Goal: Communication & Community: Answer question/provide support

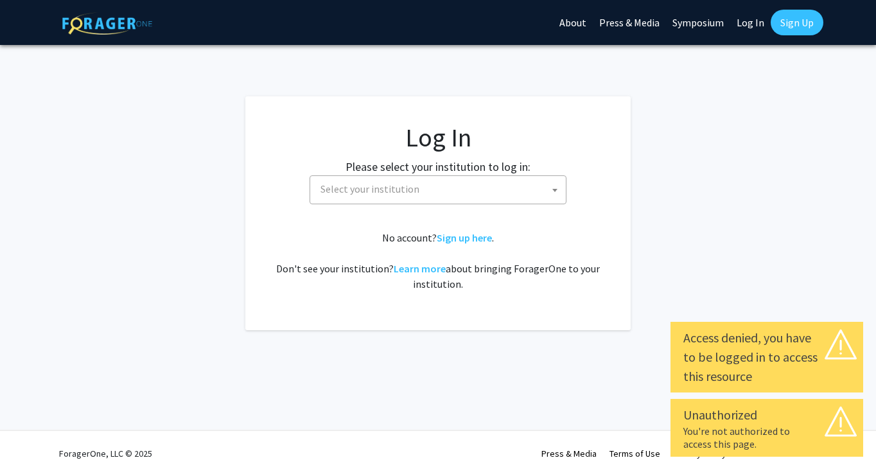
select select
click at [360, 191] on span "Select your institution" at bounding box center [370, 188] width 99 height 13
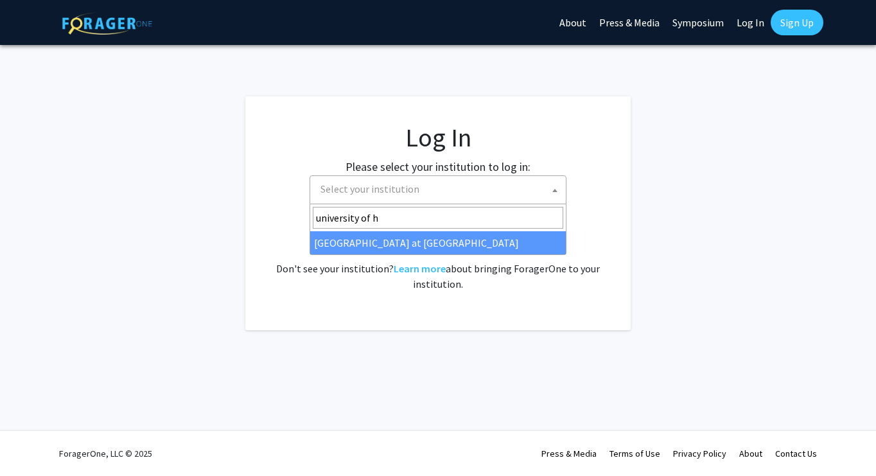
type input "university of h"
select select "18"
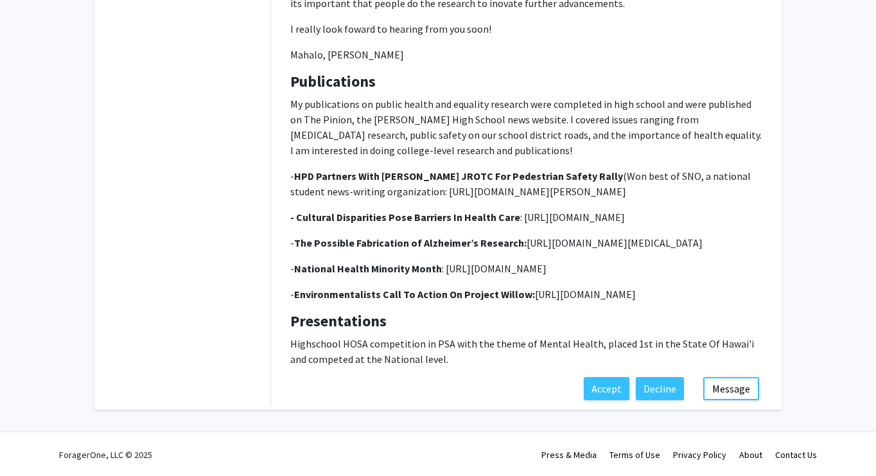
scroll to position [674, 0]
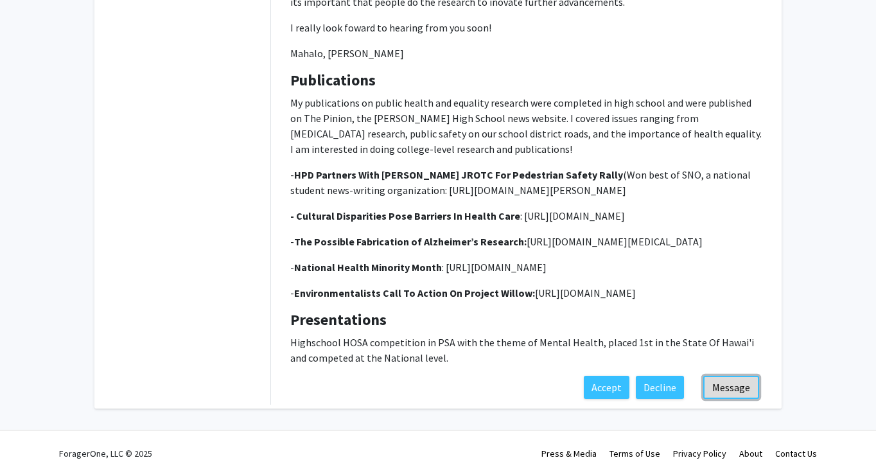
click at [745, 386] on button "Message" at bounding box center [731, 387] width 56 height 23
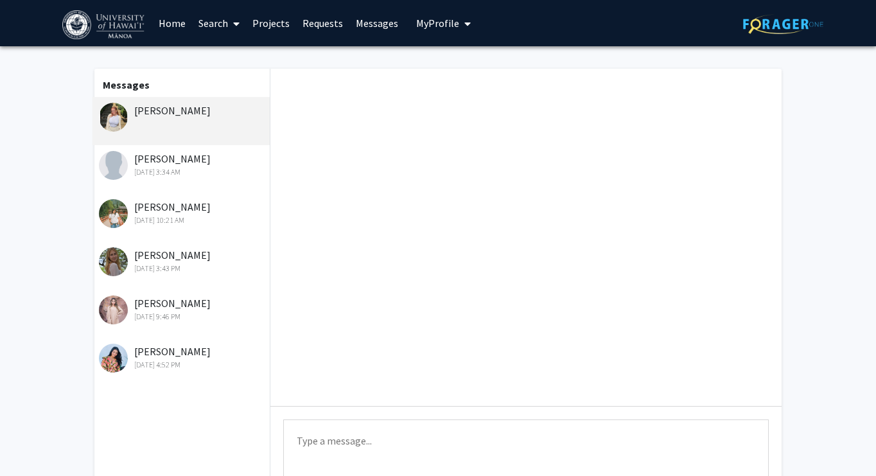
click at [438, 24] on span "My Profile" at bounding box center [437, 23] width 43 height 13
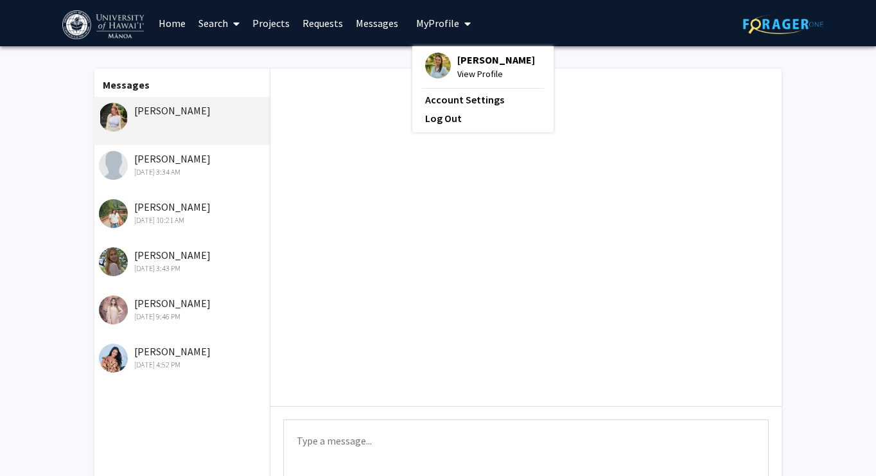
click at [281, 21] on link "Projects" at bounding box center [271, 23] width 50 height 45
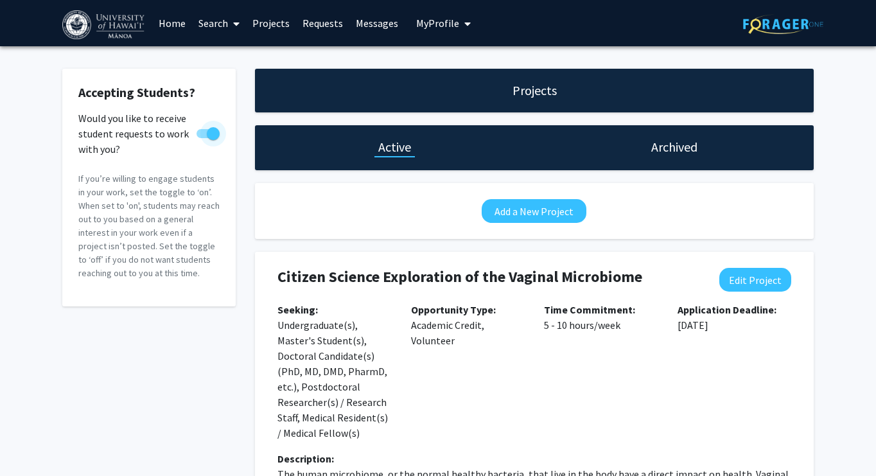
click at [210, 134] on span at bounding box center [213, 133] width 13 height 13
click at [203, 138] on input "Would you like to receive student requests to work with you?" at bounding box center [202, 138] width 1 height 1
checkbox input "false"
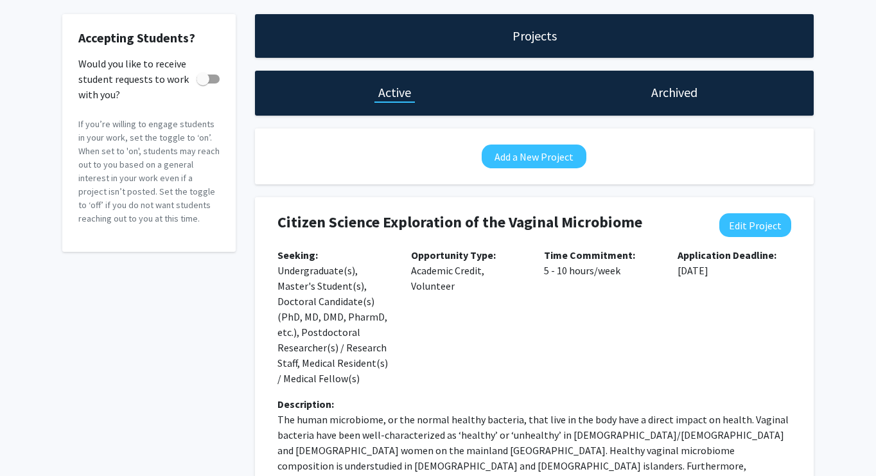
scroll to position [87, 0]
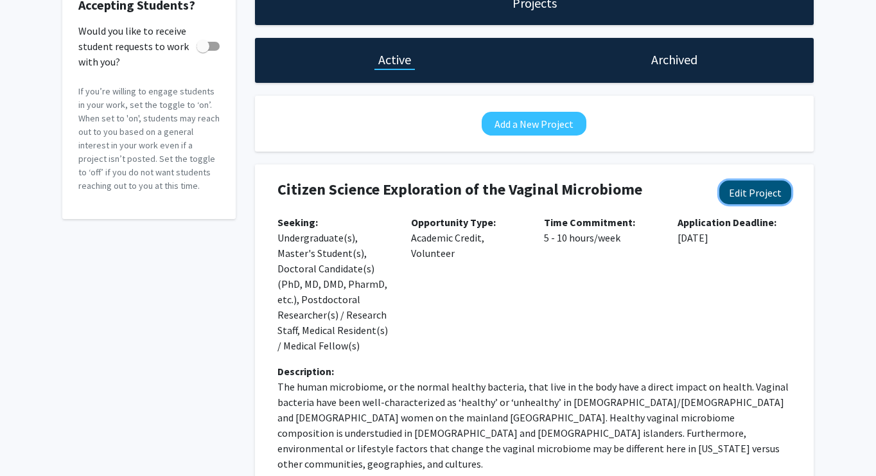
click at [749, 195] on button "Edit Project" at bounding box center [756, 193] width 72 height 24
select select "5 - 10"
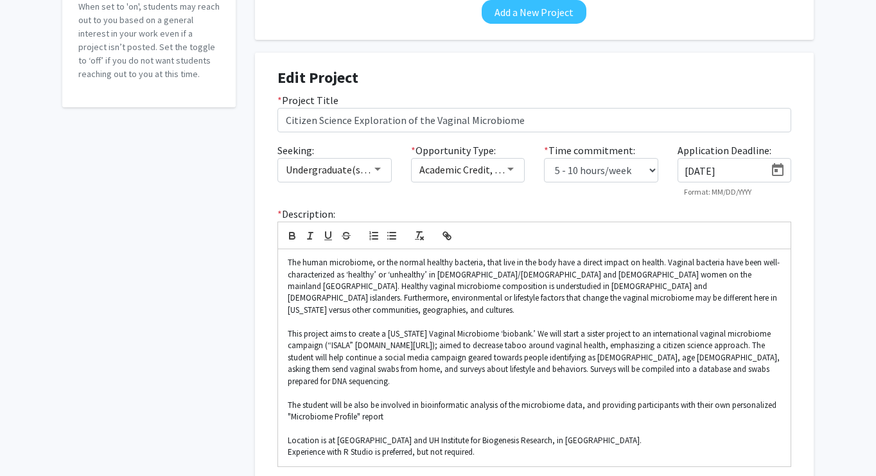
scroll to position [313, 0]
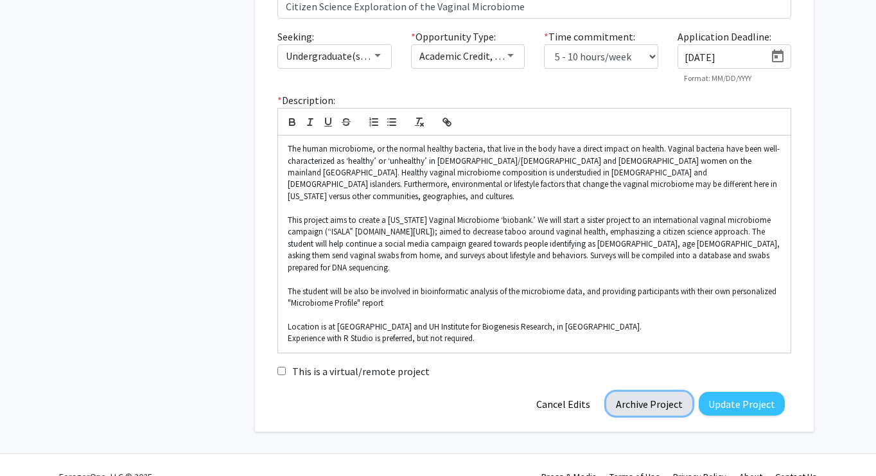
click at [633, 392] on button "Archive Project" at bounding box center [649, 404] width 86 height 24
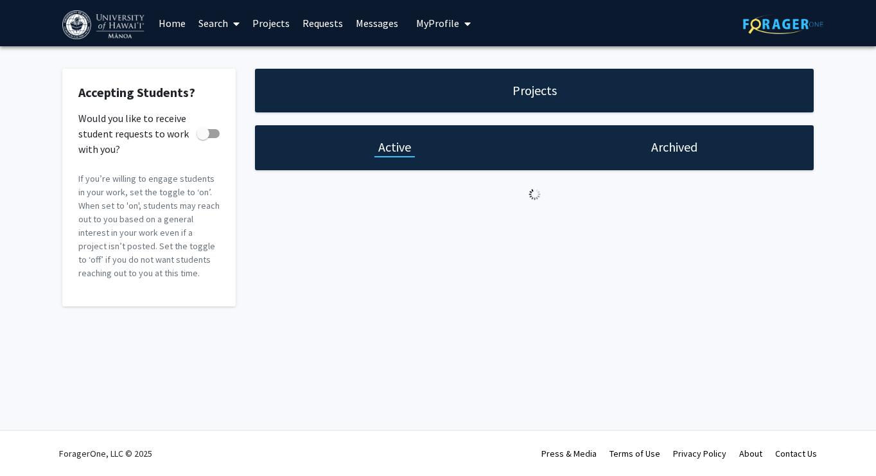
scroll to position [0, 0]
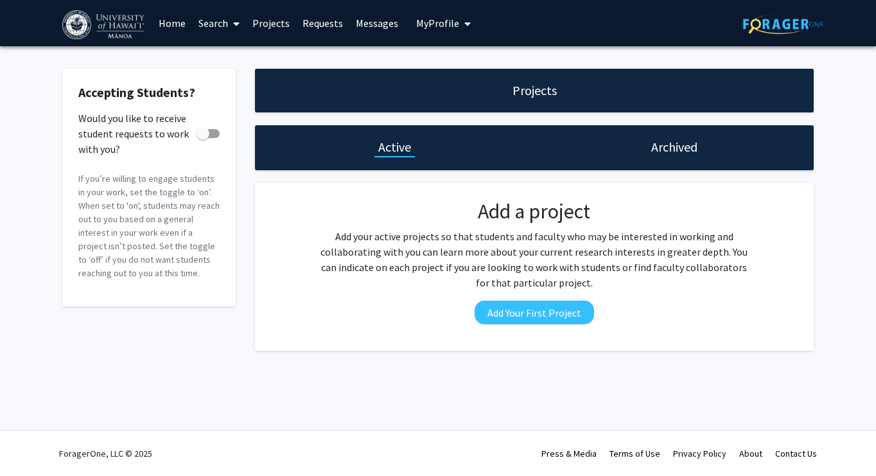
click at [373, 31] on link "Messages" at bounding box center [376, 23] width 55 height 45
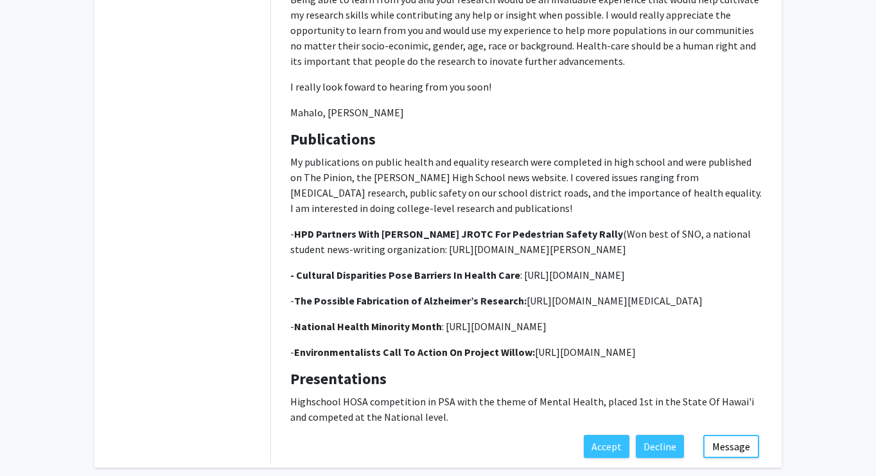
scroll to position [674, 0]
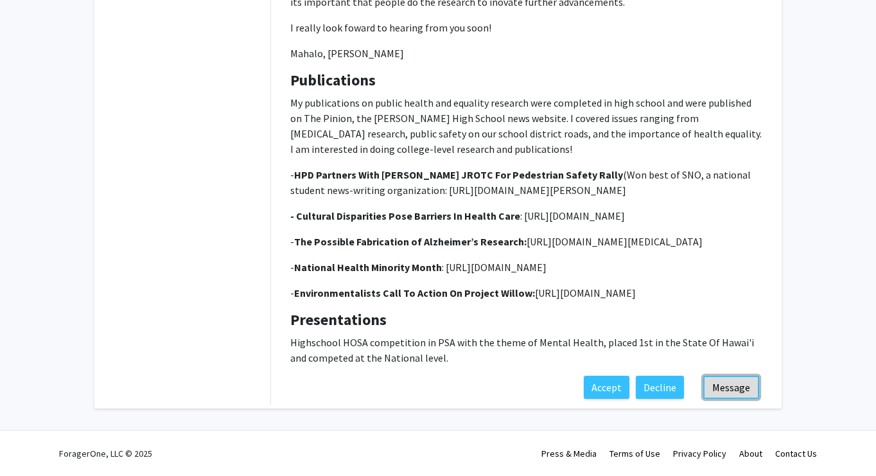
click at [721, 396] on button "Message" at bounding box center [731, 387] width 56 height 23
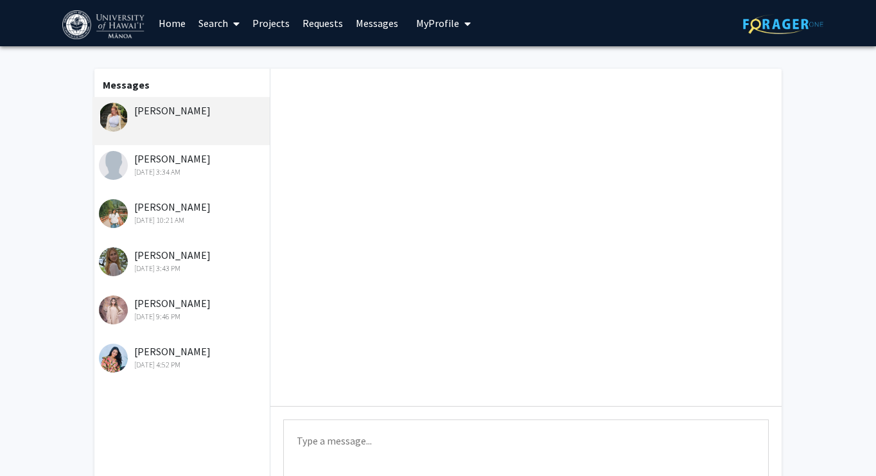
click at [416, 440] on textarea "Type a message" at bounding box center [526, 449] width 486 height 58
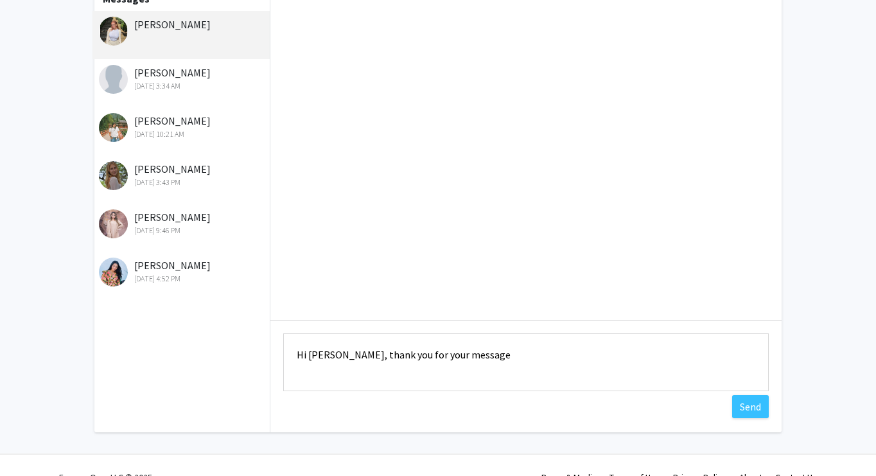
scroll to position [108, 0]
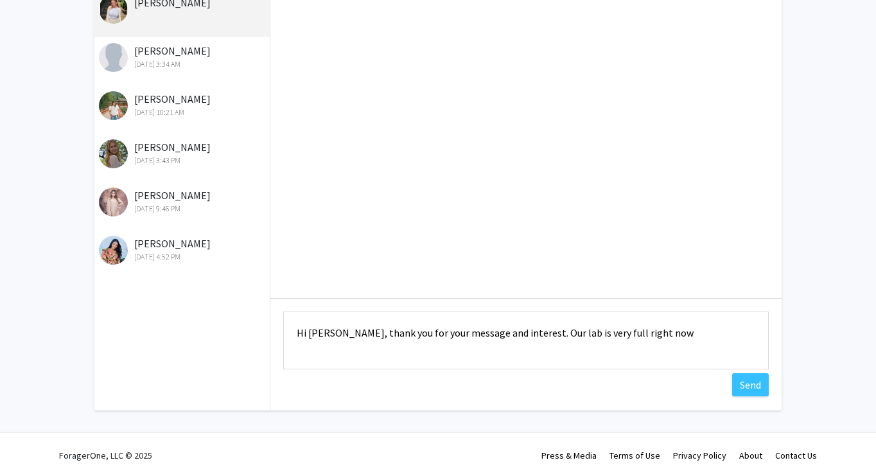
click at [518, 335] on textarea "Hi Jade, thank you for your message and interest. Our lab is very full right now" at bounding box center [526, 341] width 486 height 58
click at [702, 335] on textarea "Hi Jade, thank you for your message and interest. Unfortunately, our lab is ver…" at bounding box center [526, 341] width 486 height 58
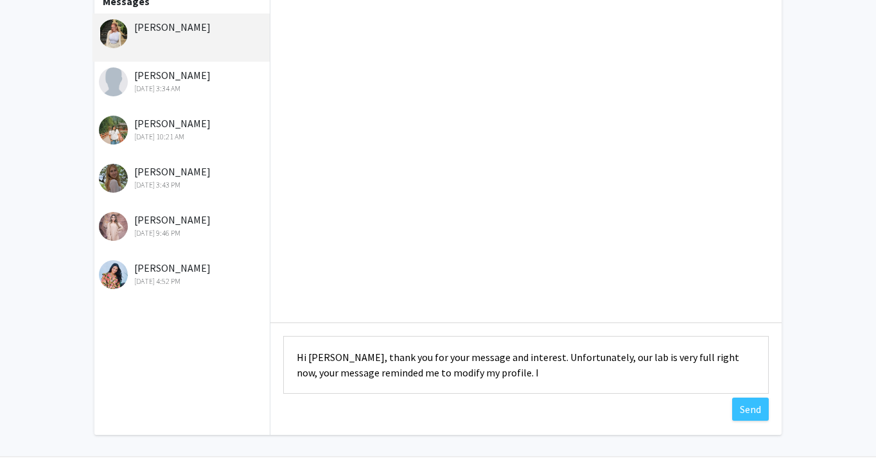
scroll to position [80, 0]
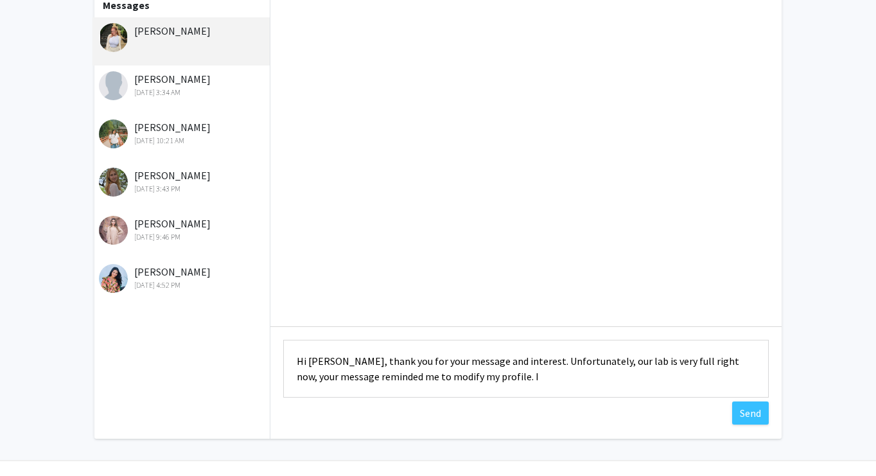
click at [699, 361] on textarea "Hi Jade, thank you for your message and interest. Unfortunately, our lab is ver…" at bounding box center [526, 369] width 486 height 58
click at [696, 361] on textarea "Hi Jade, thank you for your message and interest. Unfortunately, our lab is ver…" at bounding box center [526, 369] width 486 height 58
drag, startPoint x: 482, startPoint y: 377, endPoint x: 651, endPoint y: 372, distance: 169.0
click at [652, 372] on textarea "Hi Jade, thank you for your message and interest. Unfortunately, our lab is ver…" at bounding box center [526, 369] width 486 height 58
drag, startPoint x: 698, startPoint y: 378, endPoint x: 481, endPoint y: 377, distance: 217.2
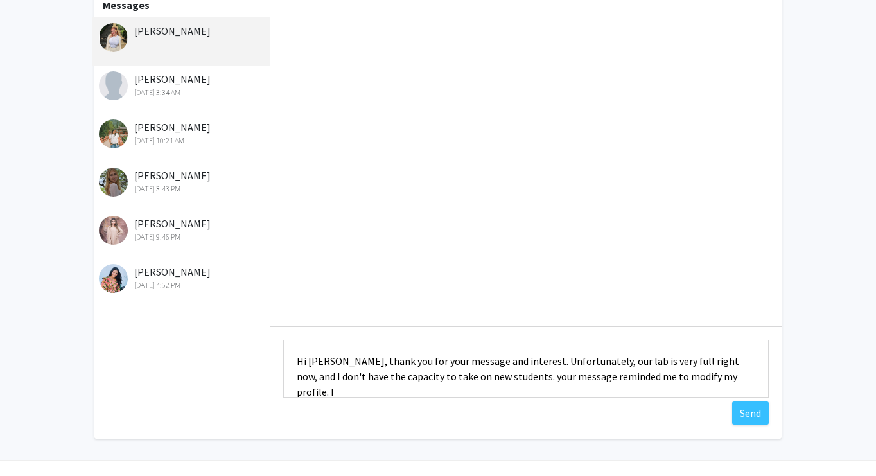
click at [481, 378] on textarea "Hi Jade, thank you for your message and interest. Unfortunately, our lab is ver…" at bounding box center [526, 369] width 486 height 58
click at [475, 378] on textarea "Hi Jade, thank you for your message and interest. Unfortunately, our lab is ver…" at bounding box center [526, 369] width 486 height 58
drag, startPoint x: 538, startPoint y: 378, endPoint x: 586, endPoint y: 377, distance: 48.2
click at [589, 378] on textarea "Hi Jade, thank you for your message and interest. Unfortunately, our lab is ver…" at bounding box center [526, 369] width 486 height 58
drag, startPoint x: 623, startPoint y: 380, endPoint x: 538, endPoint y: 380, distance: 84.2
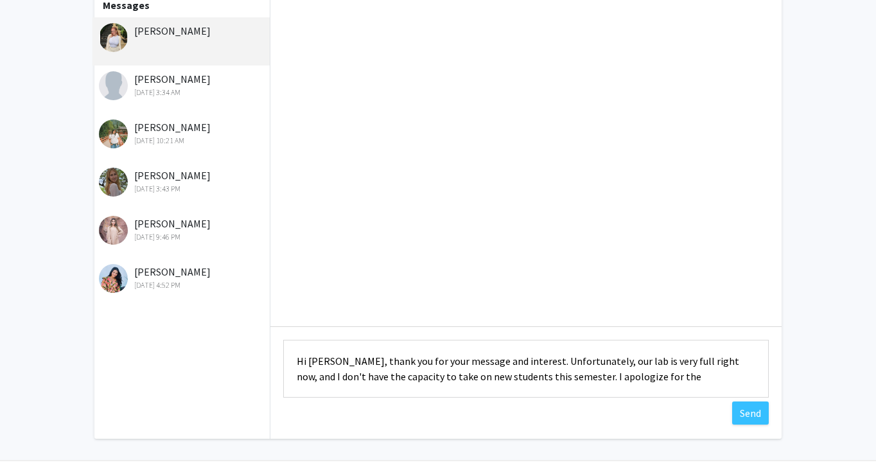
click at [538, 380] on textarea "Hi Jade, thank you for your message and interest. Unfortunately, our lab is ver…" at bounding box center [526, 369] width 486 height 58
type textarea "Hi Jade, thank you for your message and interest. Unfortunately, our lab is ver…"
click at [739, 411] on button "Send" at bounding box center [750, 413] width 37 height 23
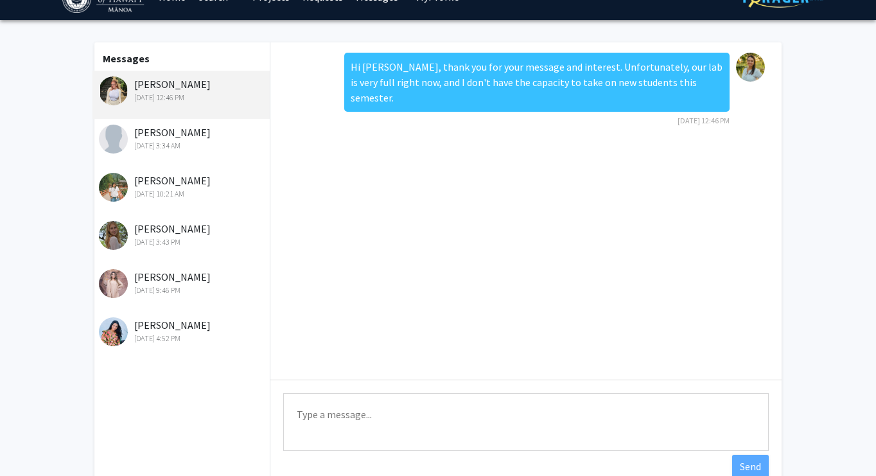
scroll to position [0, 0]
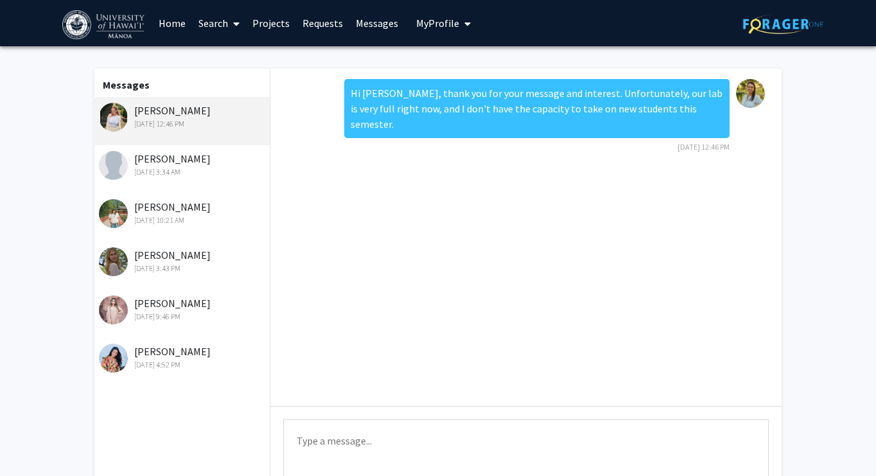
click at [166, 30] on link "Home" at bounding box center [172, 23] width 40 height 45
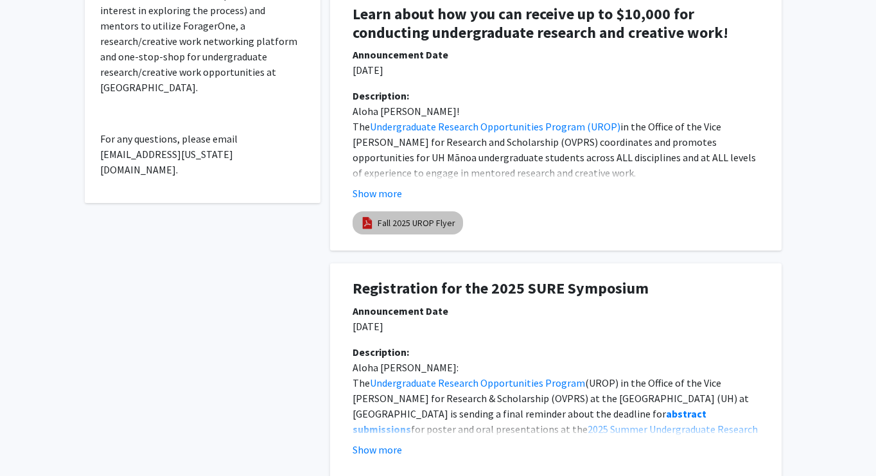
scroll to position [470, 0]
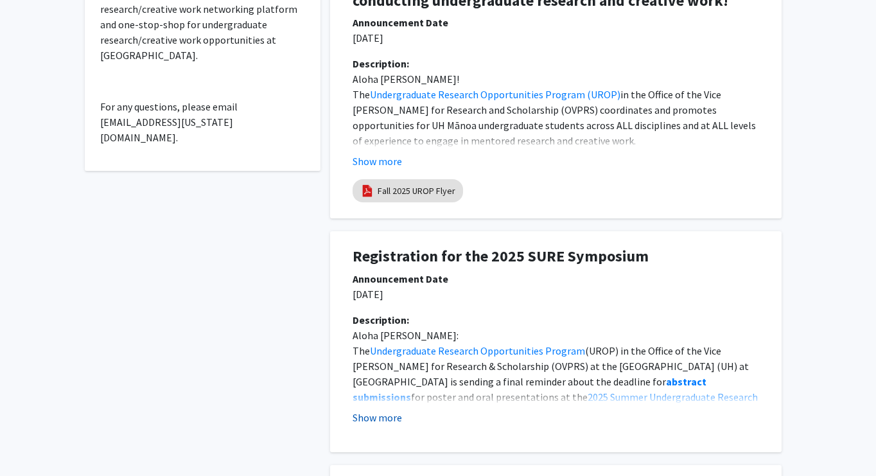
click at [369, 420] on button "Show more" at bounding box center [377, 417] width 49 height 15
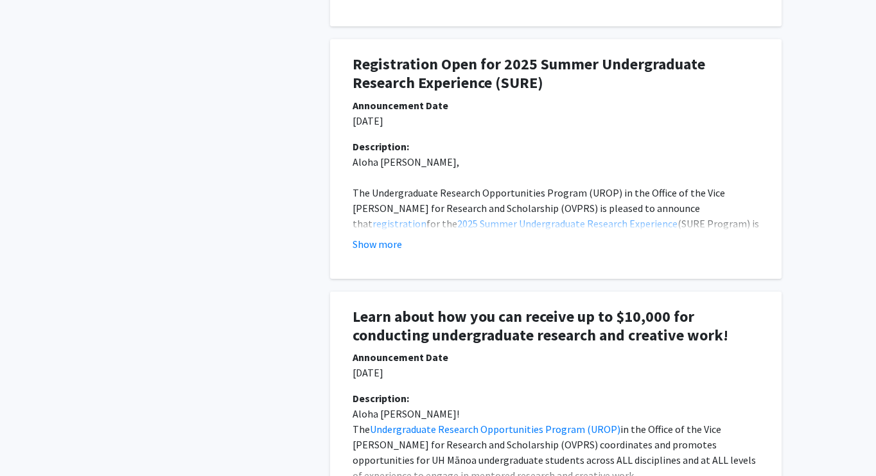
scroll to position [1363, 0]
